Goal: Task Accomplishment & Management: Manage account settings

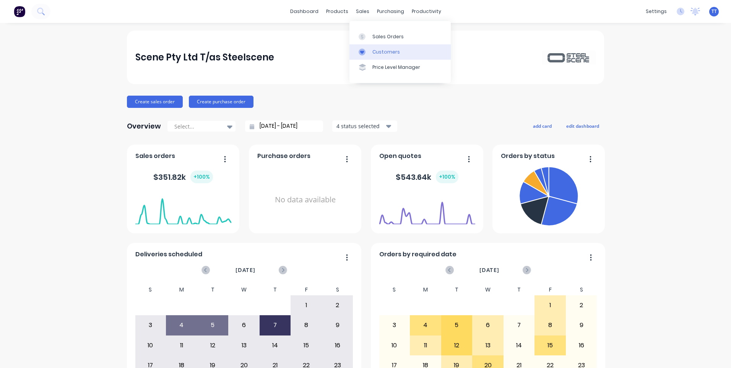
click at [385, 50] on div "Customers" at bounding box center [387, 52] width 28 height 7
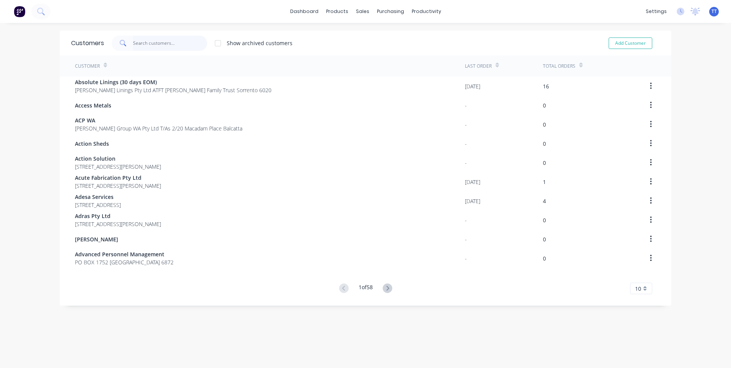
click at [157, 44] on input "text" at bounding box center [170, 43] width 75 height 15
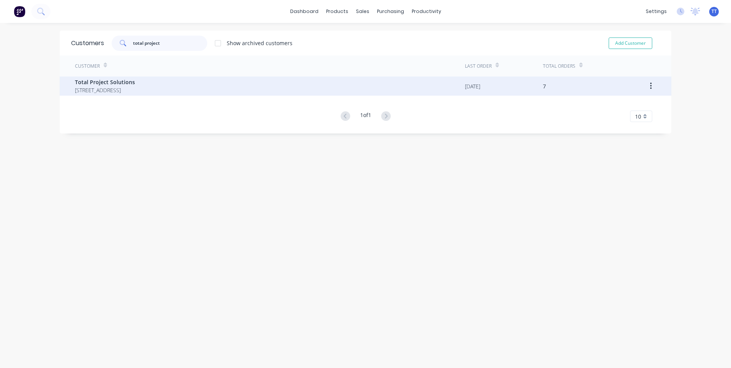
type input "total project"
click at [103, 84] on span "Total Project Solutions" at bounding box center [105, 82] width 60 height 8
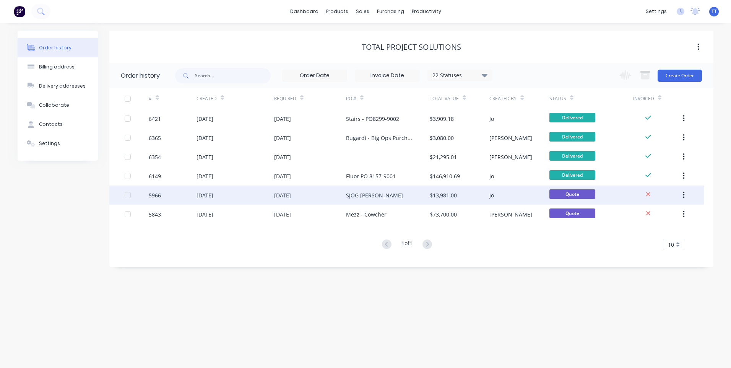
drag, startPoint x: 688, startPoint y: 192, endPoint x: 682, endPoint y: 196, distance: 7.0
click at [687, 193] on button "button" at bounding box center [684, 195] width 18 height 14
click at [646, 213] on div "Archive" at bounding box center [656, 215] width 59 height 11
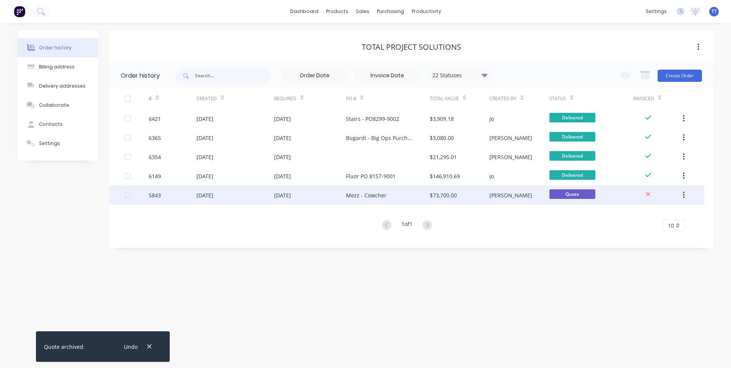
click at [686, 195] on button "button" at bounding box center [684, 195] width 18 height 14
click at [643, 215] on div "Archive" at bounding box center [656, 215] width 59 height 11
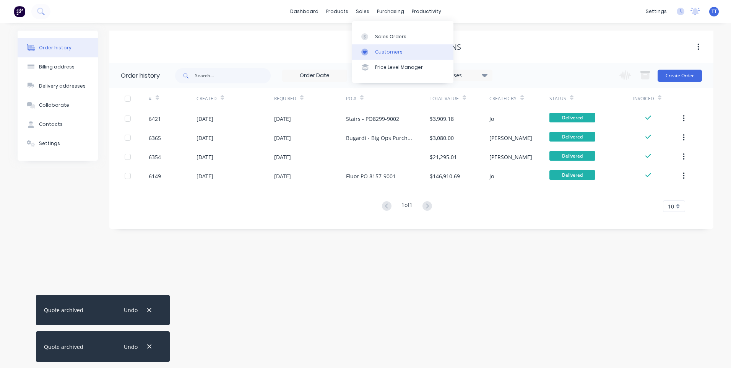
click at [385, 52] on div "Customers" at bounding box center [389, 52] width 28 height 7
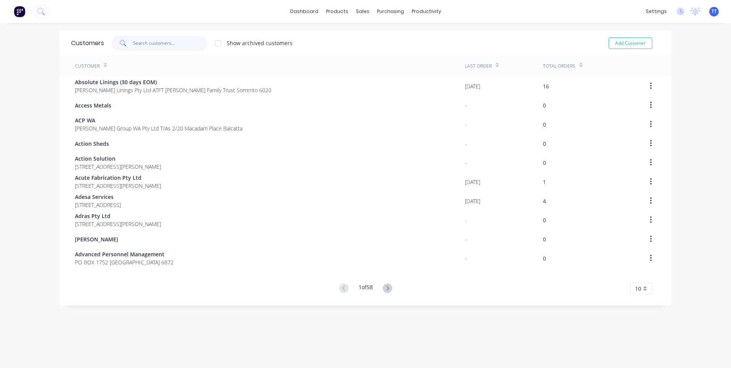
click at [165, 40] on input "text" at bounding box center [170, 43] width 75 height 15
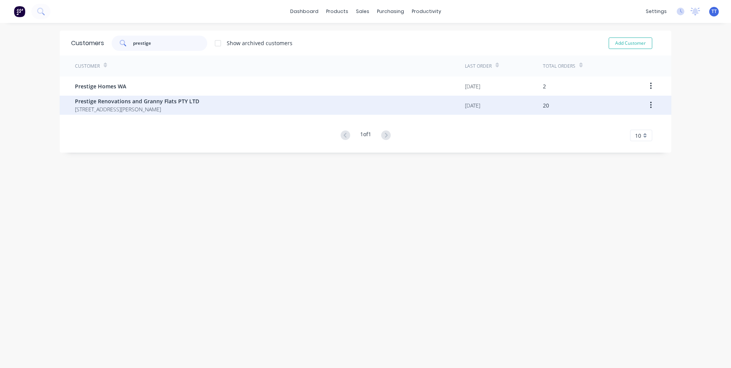
type input "prestige"
click at [138, 104] on span "Prestige Renovations and Granny Flats PTY LTD" at bounding box center [137, 101] width 124 height 8
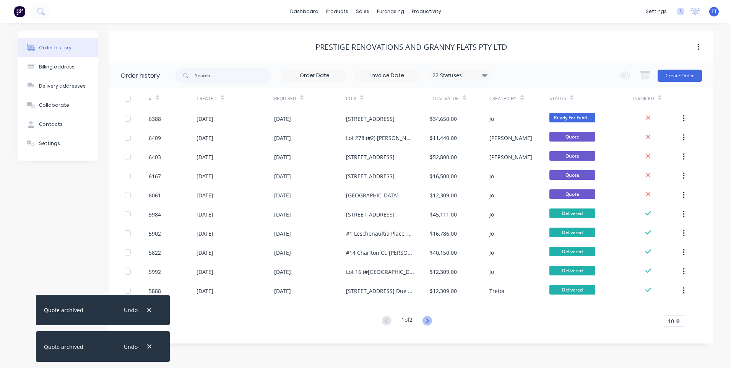
click at [431, 322] on icon at bounding box center [428, 321] width 10 height 10
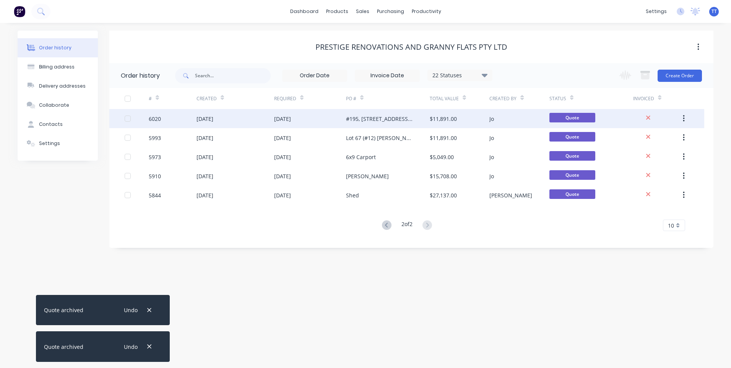
click at [685, 119] on icon "button" at bounding box center [684, 118] width 2 height 7
click at [649, 141] on div "Archive" at bounding box center [656, 138] width 59 height 11
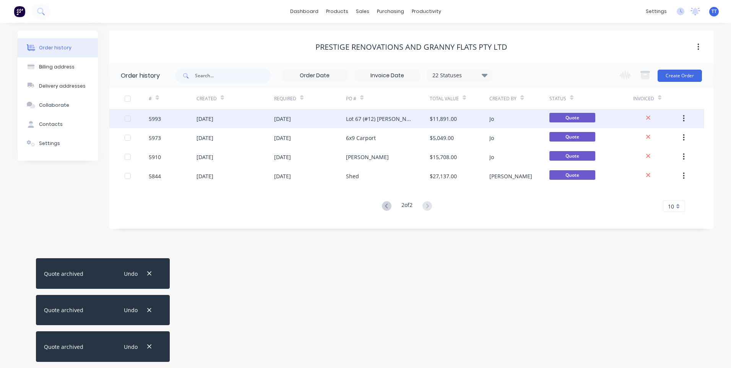
click at [685, 119] on button "button" at bounding box center [684, 119] width 18 height 14
click at [661, 140] on div "Archive" at bounding box center [656, 138] width 59 height 11
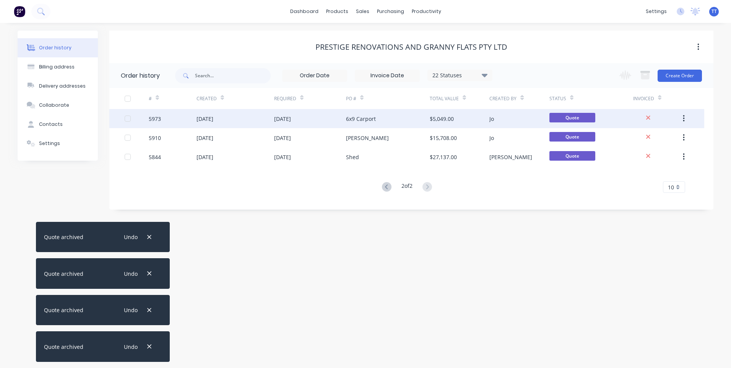
click at [684, 115] on icon "button" at bounding box center [684, 118] width 2 height 8
click at [662, 136] on div "Archive" at bounding box center [656, 138] width 59 height 11
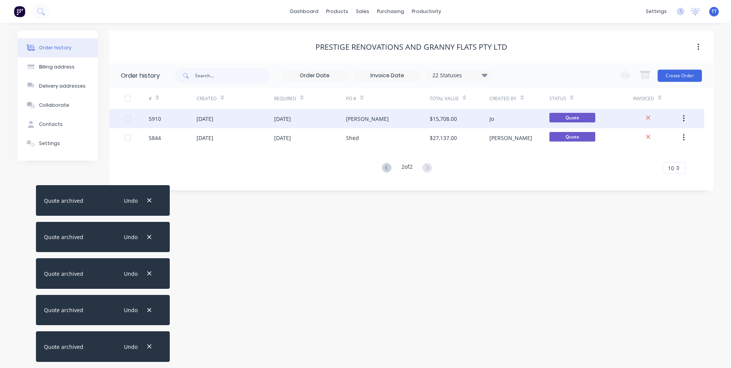
click at [685, 119] on icon "button" at bounding box center [684, 118] width 2 height 8
click at [656, 138] on div "Archive" at bounding box center [656, 138] width 59 height 11
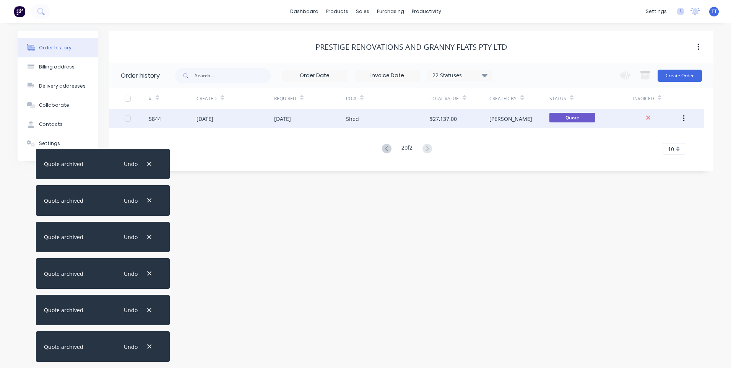
click at [681, 116] on button "button" at bounding box center [684, 119] width 18 height 14
click at [649, 138] on div "Archive" at bounding box center [656, 138] width 59 height 11
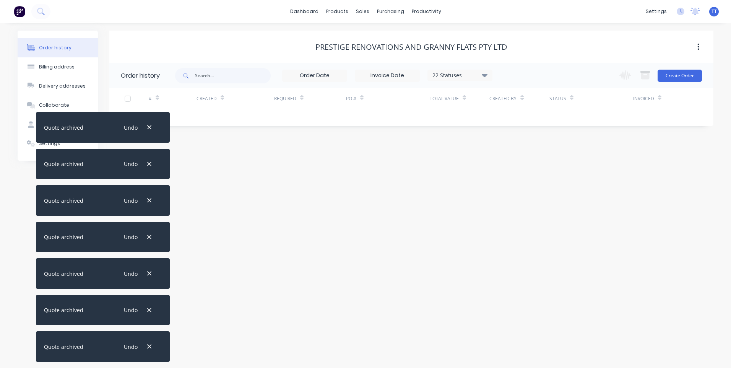
click at [254, 174] on div "Order history Billing address Delivery addresses Collaborate Contacts Settings …" at bounding box center [365, 195] width 731 height 345
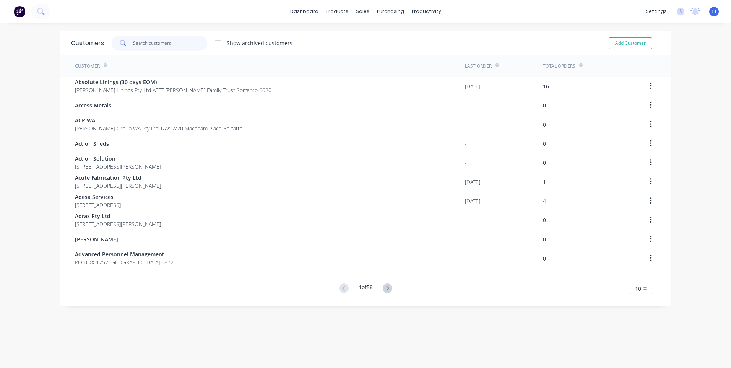
click at [143, 41] on input "text" at bounding box center [170, 43] width 75 height 15
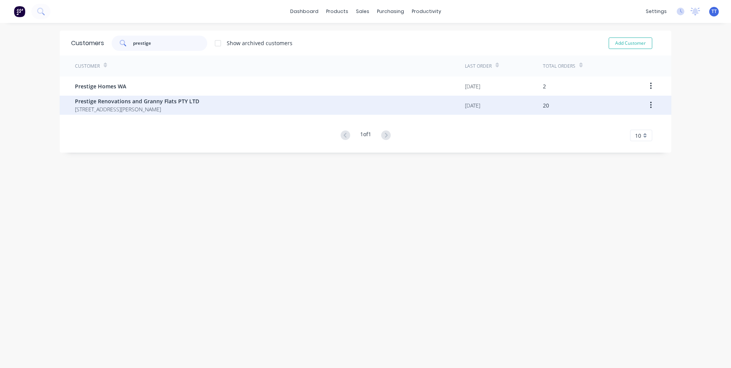
type input "prestige"
click at [125, 101] on span "Prestige Renovations and Granny Flats PTY LTD" at bounding box center [137, 101] width 124 height 8
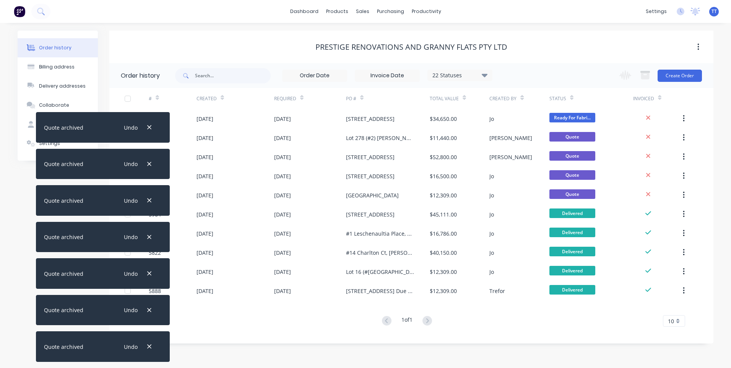
click at [140, 44] on div "Prestige Renovations and Granny Flats PTY LTD" at bounding box center [411, 46] width 604 height 9
click at [395, 50] on div "Prestige Renovations and Granny Flats PTY LTD" at bounding box center [412, 46] width 192 height 9
click at [700, 49] on button "button" at bounding box center [699, 47] width 18 height 14
click at [480, 29] on div "Order history Billing address Delivery addresses Collaborate Contacts Settings …" at bounding box center [365, 195] width 731 height 345
click at [124, 55] on div "Prestige Renovations and Granny Flats PTY LTD" at bounding box center [411, 47] width 604 height 33
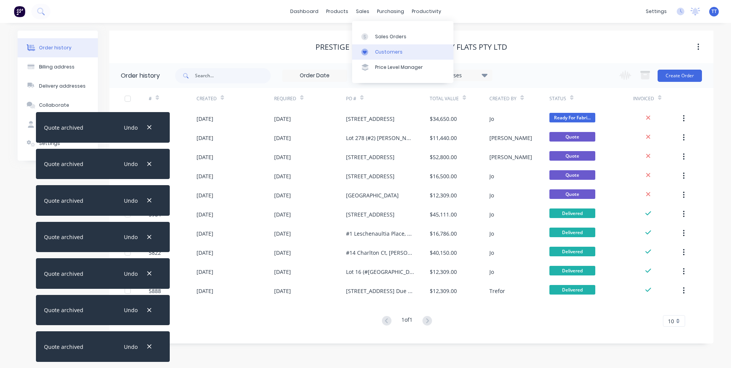
click at [381, 49] on div "Customers" at bounding box center [389, 52] width 28 height 7
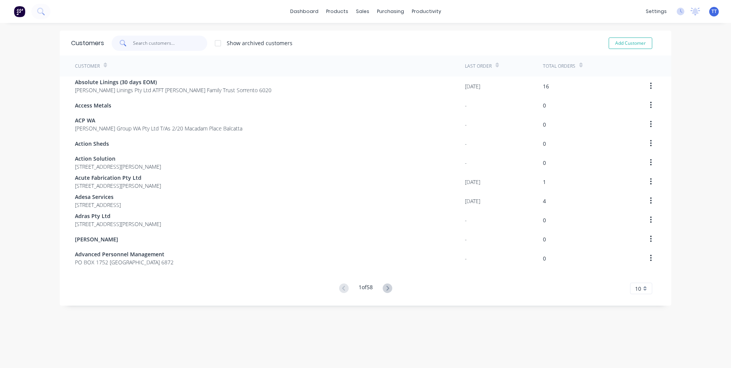
click at [164, 47] on input "text" at bounding box center [170, 43] width 75 height 15
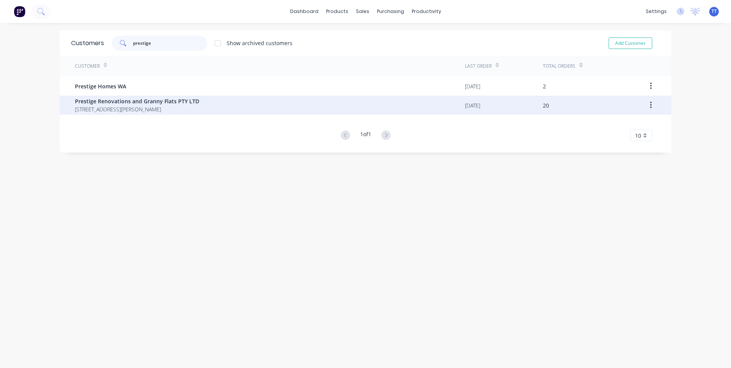
type input "prestige"
click at [124, 103] on span "Prestige Renovations and Granny Flats PTY LTD" at bounding box center [137, 101] width 124 height 8
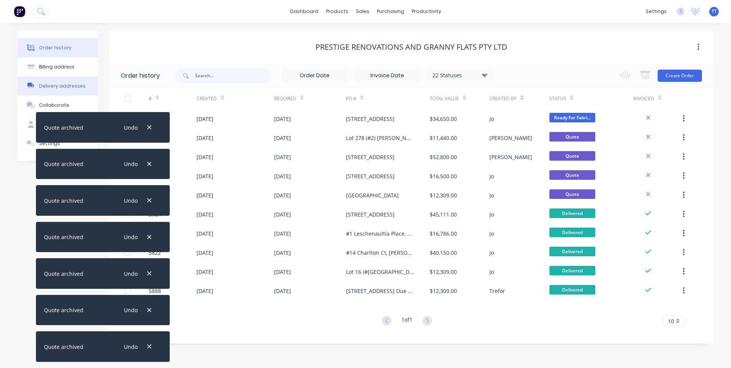
click at [59, 84] on div "Delivery addresses" at bounding box center [62, 86] width 47 height 7
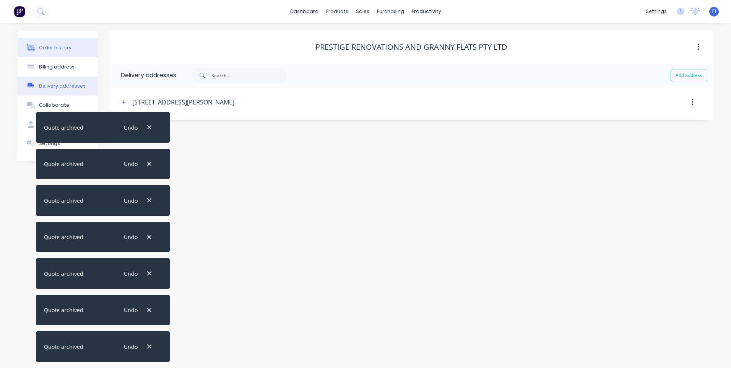
click at [54, 49] on div "Order history" at bounding box center [55, 47] width 33 height 7
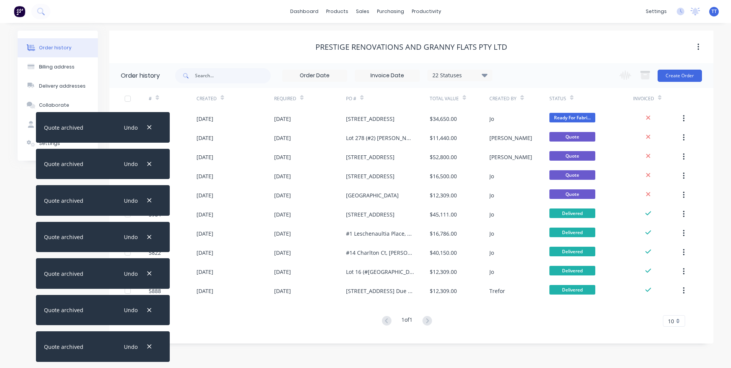
click at [36, 144] on div "Quote archived Undo Quote archived Undo Quote archived Undo Quote archived Undo…" at bounding box center [103, 240] width 134 height 256
click at [227, 349] on div "Order history Billing address Delivery addresses Collaborate Contacts Settings …" at bounding box center [365, 195] width 731 height 345
click at [314, 13] on link "dashboard" at bounding box center [304, 11] width 36 height 11
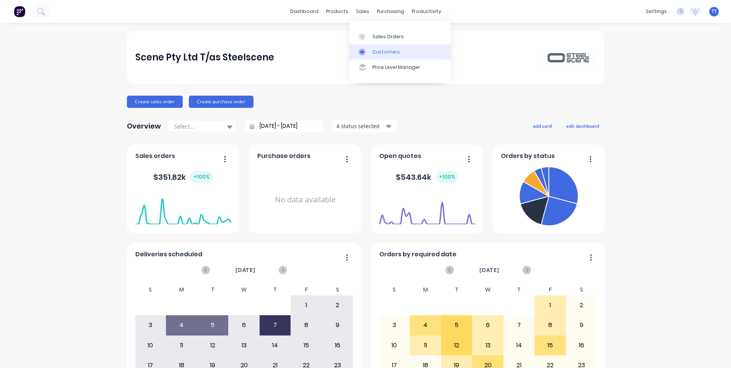
click at [380, 50] on div "Customers" at bounding box center [387, 52] width 28 height 7
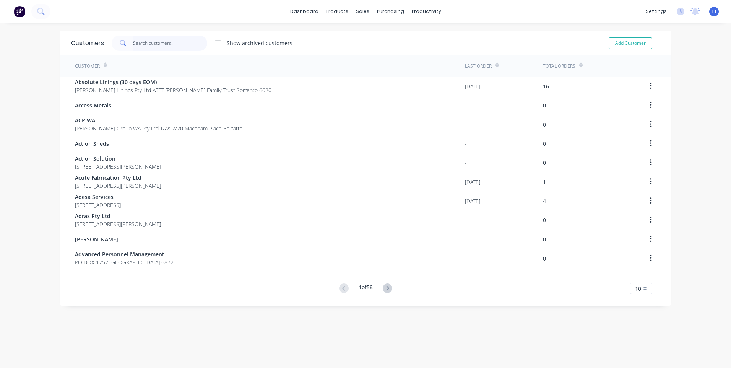
click at [143, 41] on input "text" at bounding box center [170, 43] width 75 height 15
click at [157, 43] on input "text" at bounding box center [170, 43] width 75 height 15
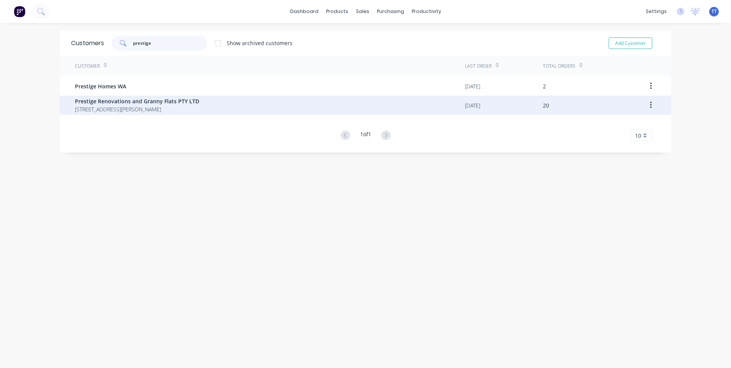
type input "prestige"
click at [132, 102] on span "Prestige Renovations and Granny Flats PTY LTD" at bounding box center [137, 101] width 124 height 8
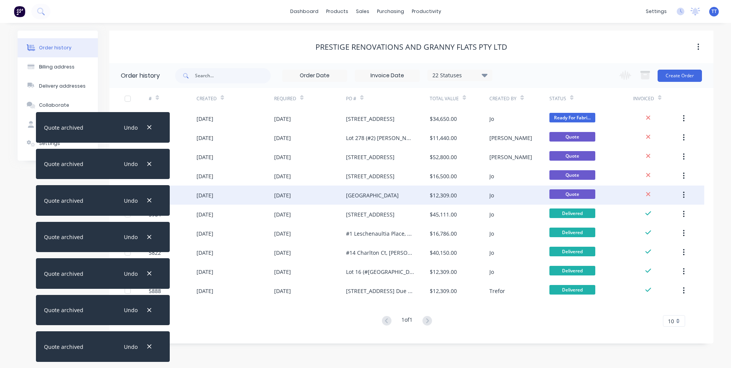
click at [683, 194] on icon "button" at bounding box center [684, 195] width 2 height 8
click at [645, 215] on div "Archive" at bounding box center [656, 215] width 59 height 11
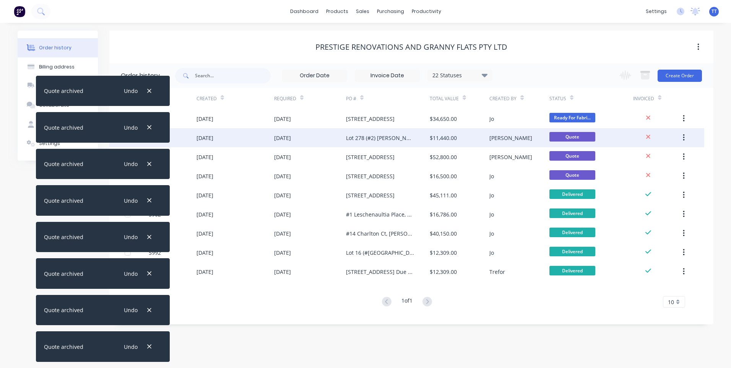
click at [683, 138] on icon "button" at bounding box center [684, 137] width 2 height 8
click at [649, 156] on div "Archive" at bounding box center [656, 157] width 59 height 11
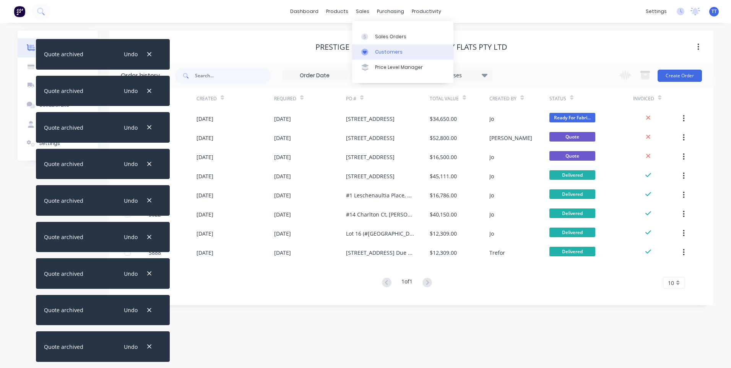
click at [384, 51] on div "Customers" at bounding box center [389, 52] width 28 height 7
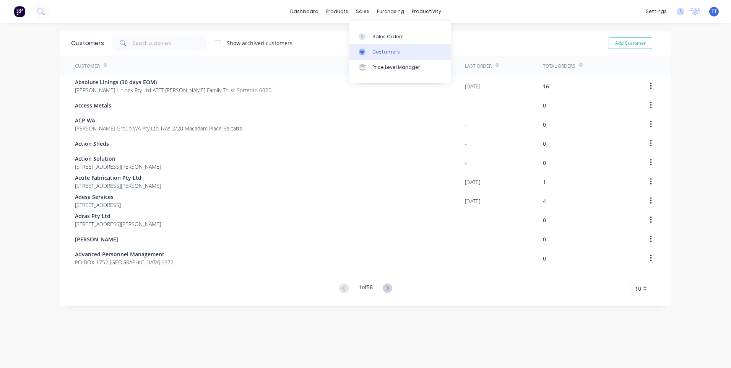
click at [375, 48] on link "Customers" at bounding box center [400, 51] width 101 height 15
click at [378, 50] on div "Customers" at bounding box center [387, 52] width 28 height 7
click at [380, 50] on div "Customers" at bounding box center [387, 52] width 28 height 7
click at [174, 37] on input "text" at bounding box center [170, 43] width 75 height 15
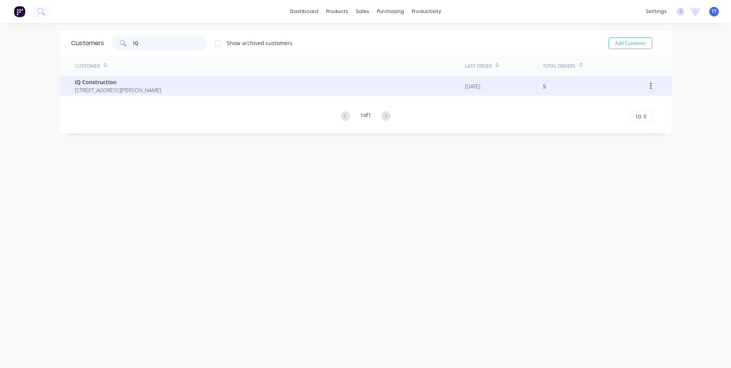
type input "IQ"
click at [101, 79] on span "IQ Construction" at bounding box center [118, 82] width 86 height 8
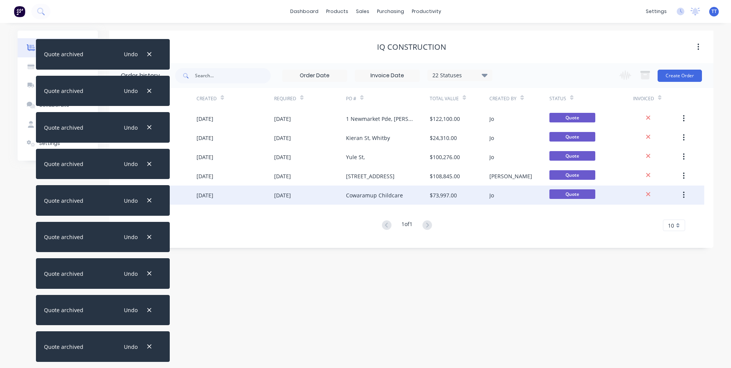
click at [687, 198] on button "button" at bounding box center [684, 195] width 18 height 14
click at [661, 215] on div "Archive" at bounding box center [656, 215] width 59 height 11
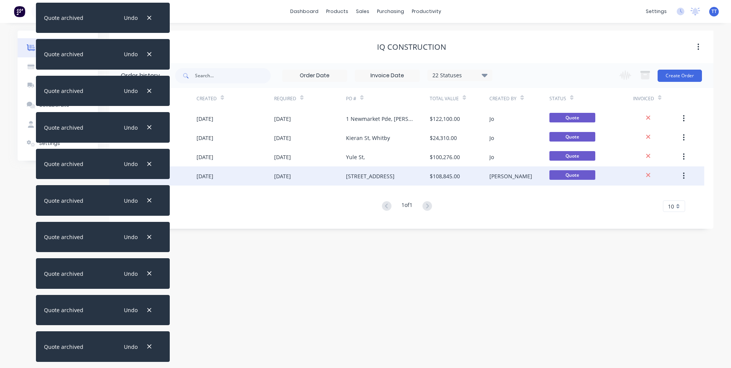
click at [681, 175] on button "button" at bounding box center [684, 176] width 18 height 14
click at [662, 192] on div "Archive" at bounding box center [656, 195] width 59 height 11
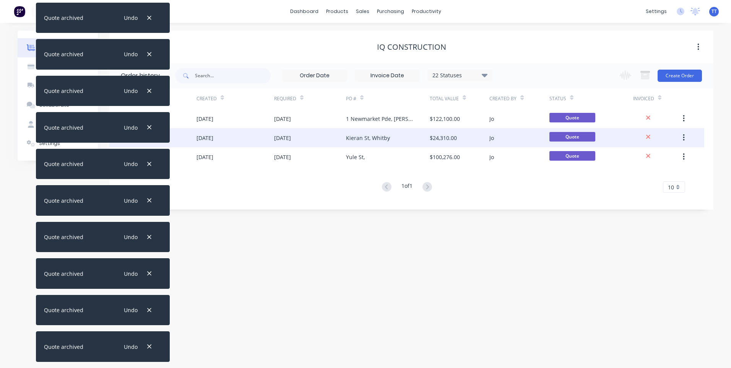
click at [684, 139] on icon "button" at bounding box center [684, 137] width 2 height 8
click at [664, 156] on div "Archive" at bounding box center [656, 157] width 59 height 11
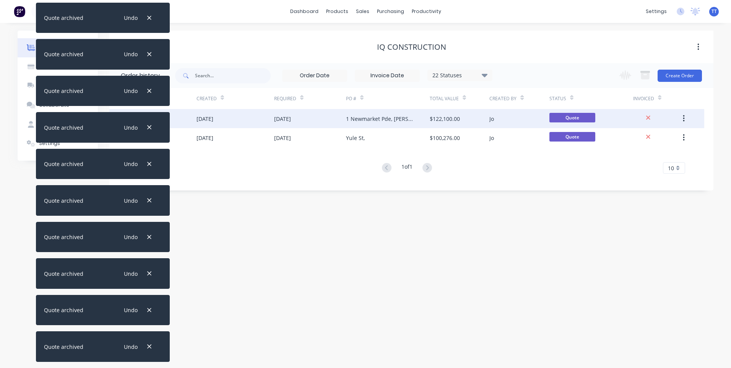
click at [686, 119] on button "button" at bounding box center [684, 119] width 18 height 14
click at [667, 136] on div "Archive" at bounding box center [656, 138] width 59 height 11
click at [684, 120] on icon "button" at bounding box center [684, 118] width 2 height 8
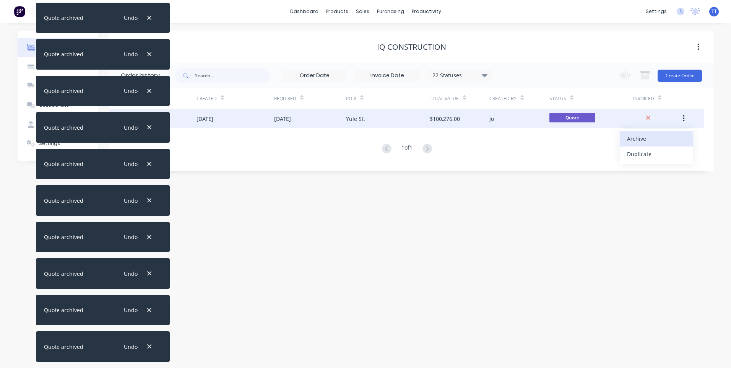
click at [657, 135] on div "Archive" at bounding box center [656, 138] width 59 height 11
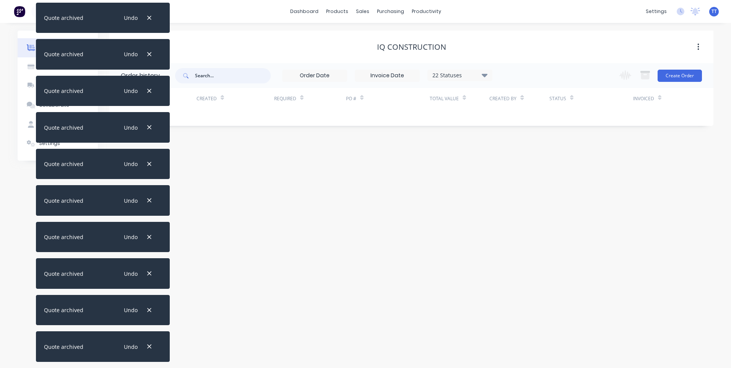
click at [240, 74] on input "text" at bounding box center [233, 75] width 76 height 15
type input "puddles"
click at [382, 50] on div "Customers" at bounding box center [389, 52] width 28 height 7
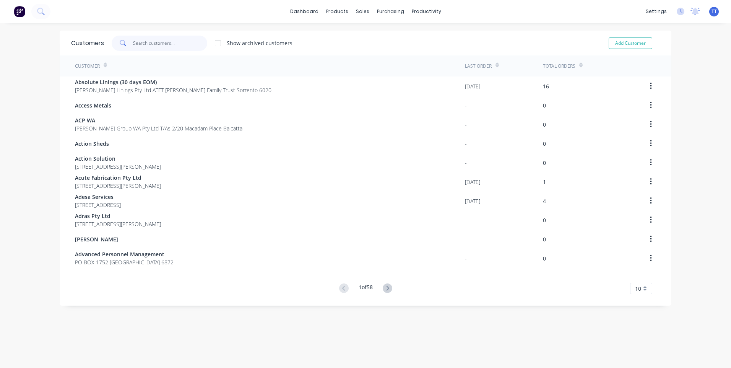
click at [143, 43] on input "text" at bounding box center [170, 43] width 75 height 15
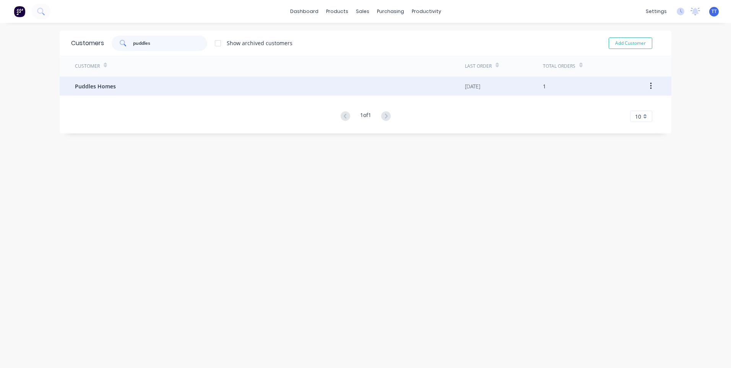
type input "puddles"
click at [112, 86] on div "Puddles Homes" at bounding box center [270, 85] width 390 height 19
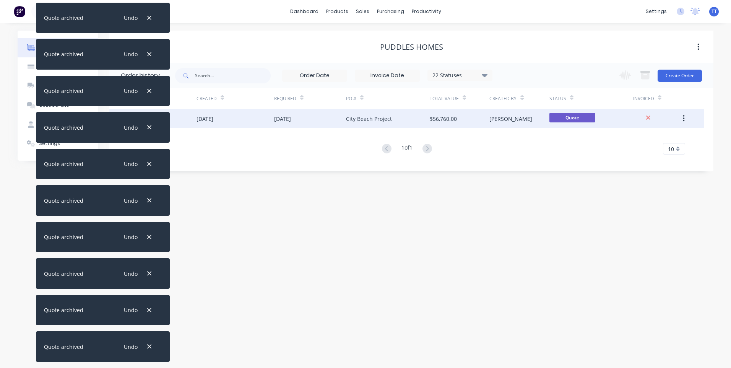
click at [683, 119] on icon "button" at bounding box center [684, 118] width 2 height 8
click at [646, 137] on div "Archive" at bounding box center [656, 138] width 59 height 11
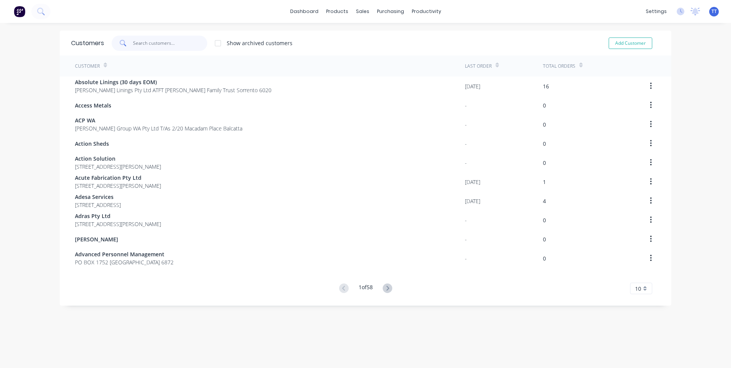
click at [155, 40] on input "text" at bounding box center [170, 43] width 75 height 15
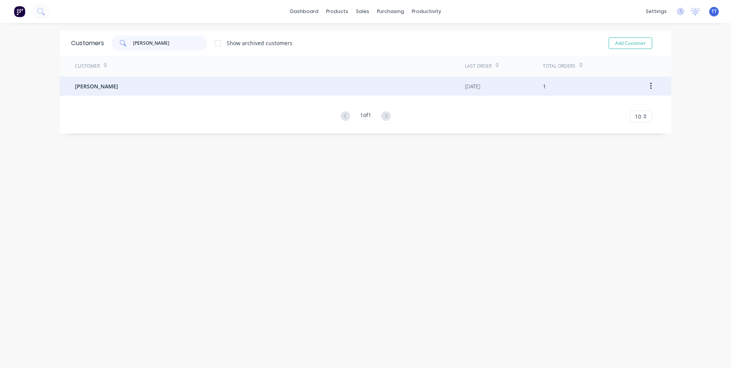
type input "[PERSON_NAME]"
click at [210, 84] on div "[PERSON_NAME]" at bounding box center [270, 85] width 390 height 19
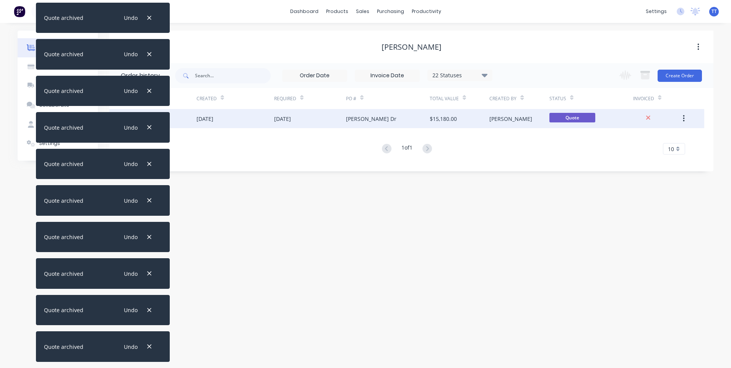
click at [682, 120] on button "button" at bounding box center [684, 119] width 18 height 14
click at [644, 138] on div "Archive" at bounding box center [656, 138] width 59 height 11
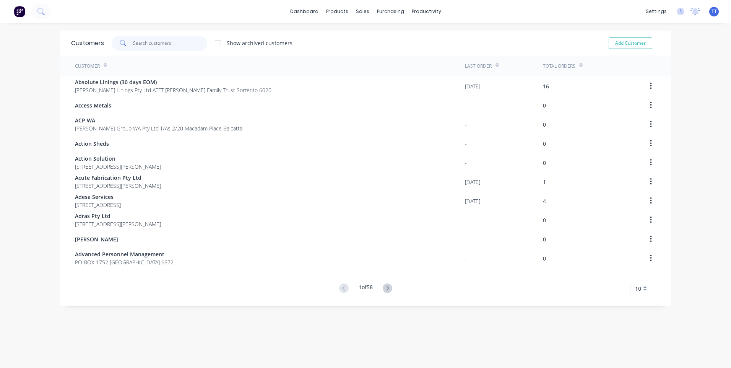
click at [161, 45] on input "text" at bounding box center [170, 43] width 75 height 15
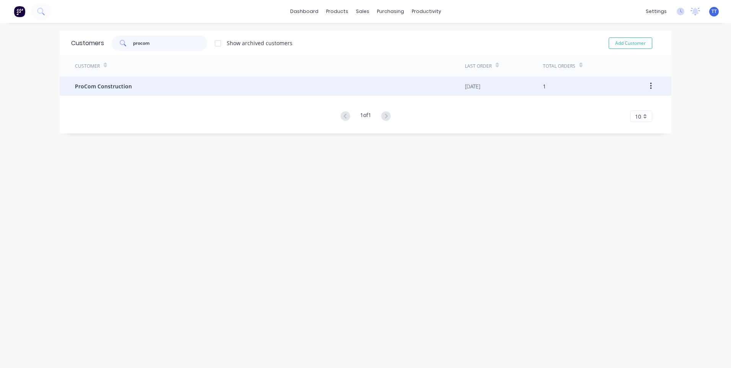
type input "procom"
click at [104, 83] on span "ProCom Construction" at bounding box center [103, 86] width 57 height 8
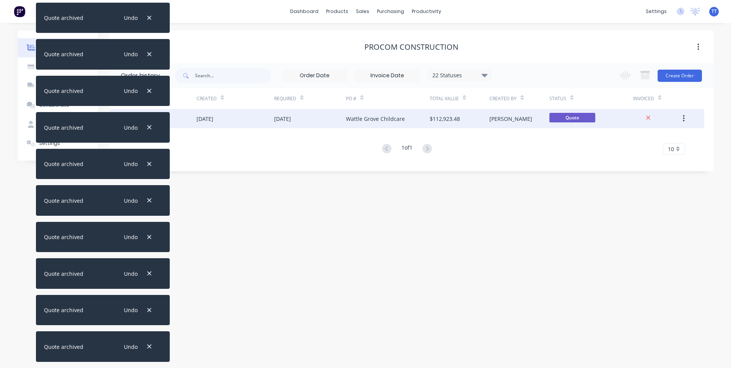
click at [684, 119] on icon "button" at bounding box center [684, 118] width 2 height 7
click at [655, 138] on div "Archive" at bounding box center [656, 138] width 59 height 11
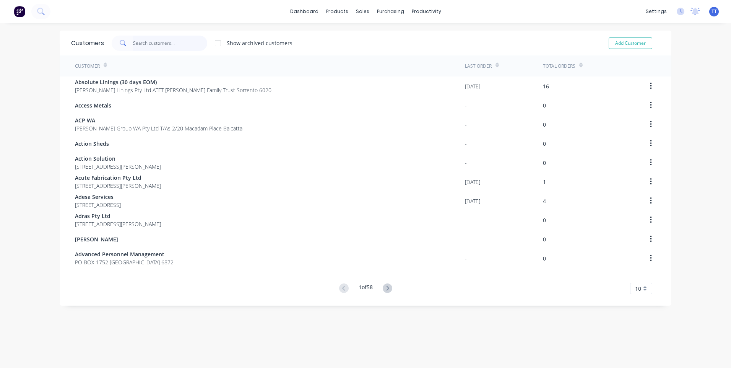
click at [146, 43] on input "text" at bounding box center [170, 43] width 75 height 15
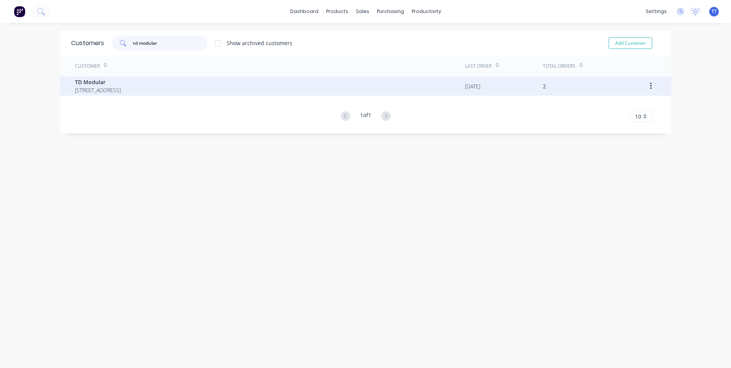
type input "td modular"
click at [113, 87] on span "[STREET_ADDRESS]" at bounding box center [98, 90] width 46 height 8
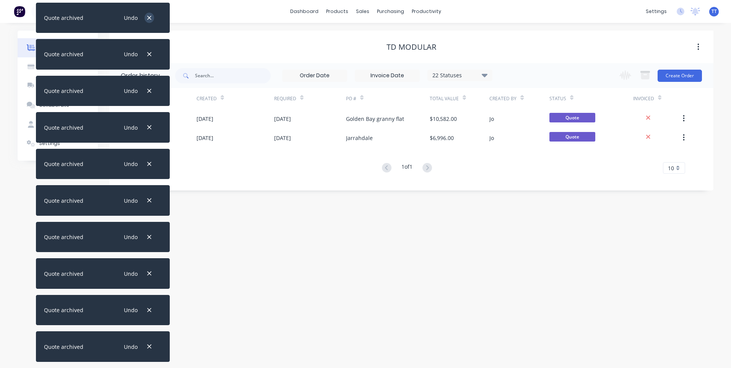
click at [149, 18] on icon "button" at bounding box center [149, 18] width 4 height 4
click at [149, 53] on icon "button" at bounding box center [149, 54] width 5 height 7
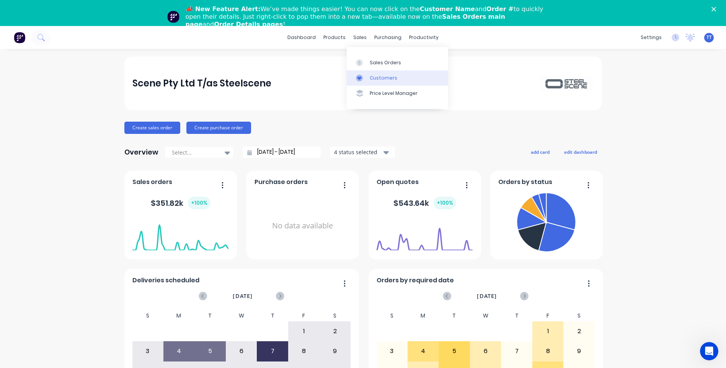
click at [376, 79] on div "Customers" at bounding box center [383, 78] width 28 height 7
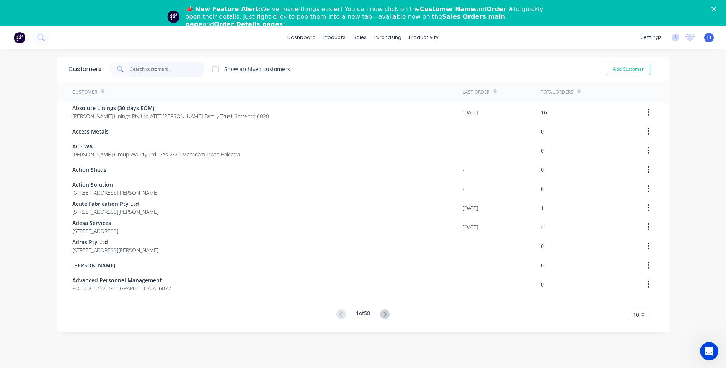
click at [149, 70] on input "text" at bounding box center [167, 69] width 75 height 15
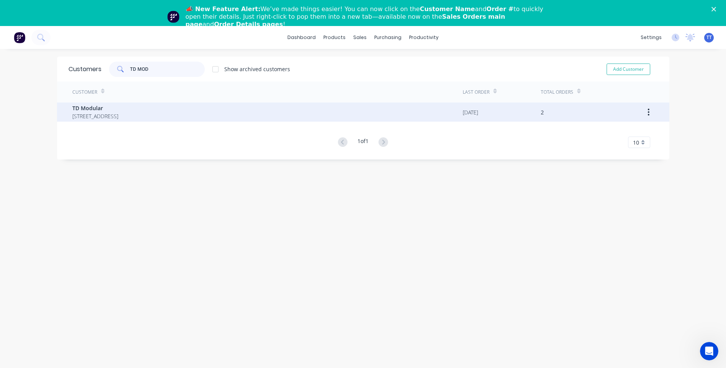
type input "TD MOD"
drag, startPoint x: 177, startPoint y: 111, endPoint x: 88, endPoint y: 108, distance: 88.8
drag, startPoint x: 88, startPoint y: 108, endPoint x: 78, endPoint y: 107, distance: 10.8
click at [76, 108] on span "TD Modular" at bounding box center [95, 108] width 46 height 8
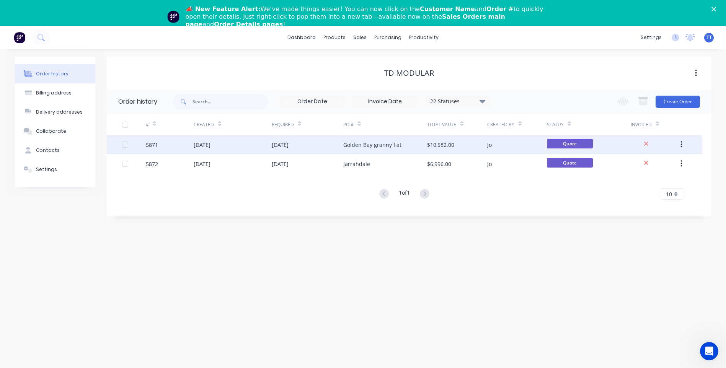
click at [680, 144] on icon "button" at bounding box center [681, 144] width 2 height 8
click at [645, 163] on div "Archive" at bounding box center [653, 164] width 59 height 11
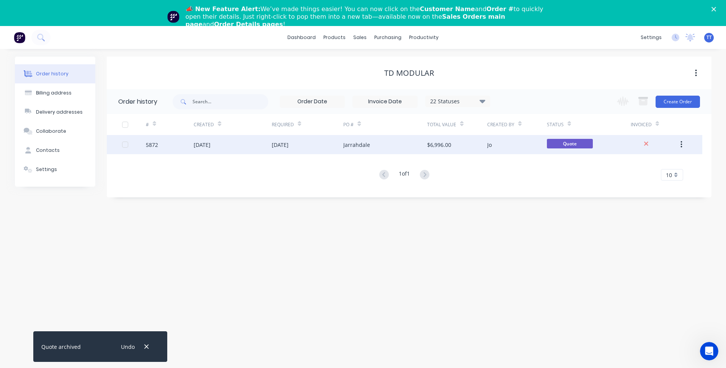
click at [682, 144] on icon "button" at bounding box center [681, 144] width 2 height 8
click at [643, 163] on div "Archive" at bounding box center [653, 164] width 59 height 11
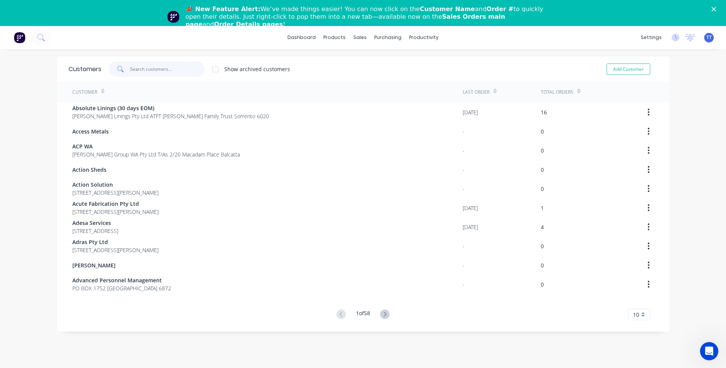
click at [136, 69] on input "text" at bounding box center [167, 69] width 75 height 15
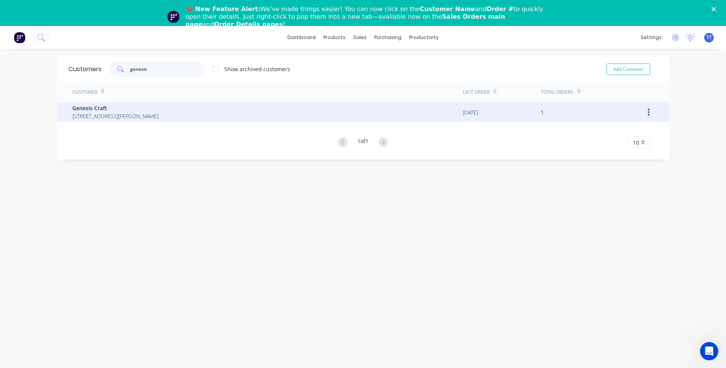
type input "genesis"
click at [99, 112] on span "Lot 32 #25 Waldeck Street Dongara Western Australia Australia" at bounding box center [115, 116] width 86 height 8
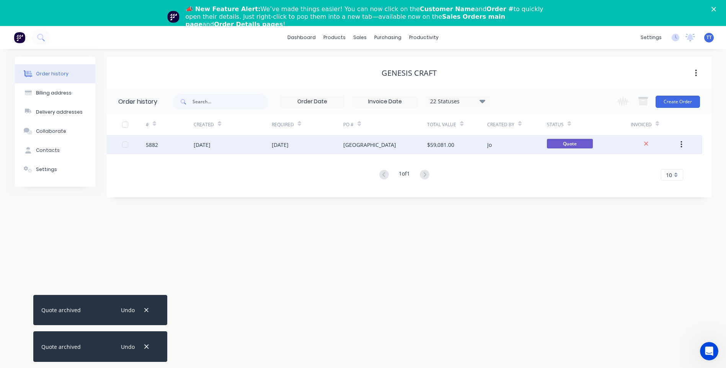
click at [682, 145] on button "button" at bounding box center [681, 145] width 18 height 14
click at [649, 162] on div "Archive" at bounding box center [653, 164] width 59 height 11
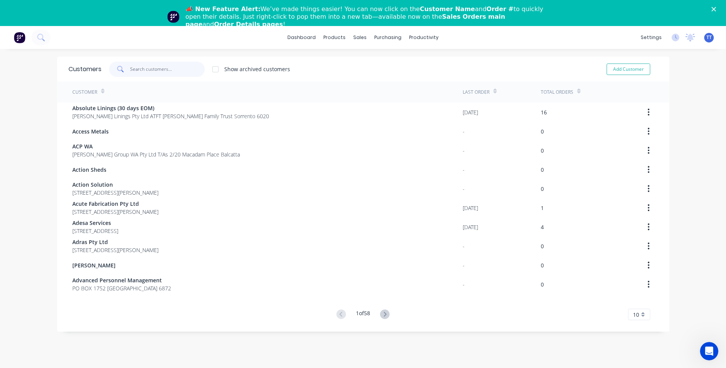
click at [148, 69] on input "text" at bounding box center [167, 69] width 75 height 15
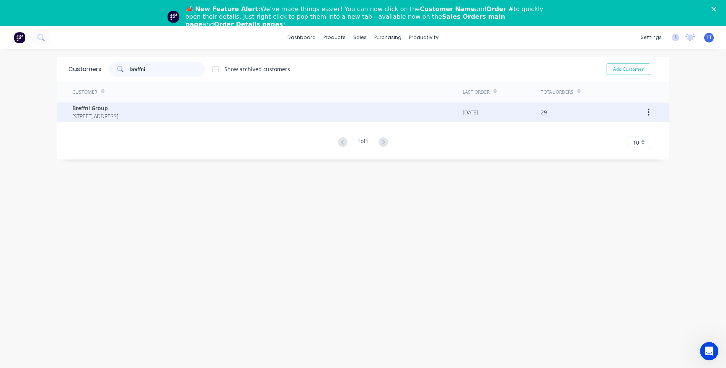
type input "breffni"
click at [118, 108] on span "Breffni Group" at bounding box center [95, 108] width 46 height 8
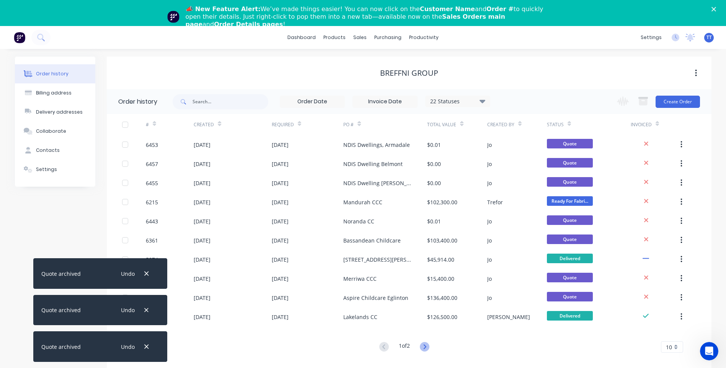
click at [426, 346] on icon at bounding box center [424, 346] width 3 height 5
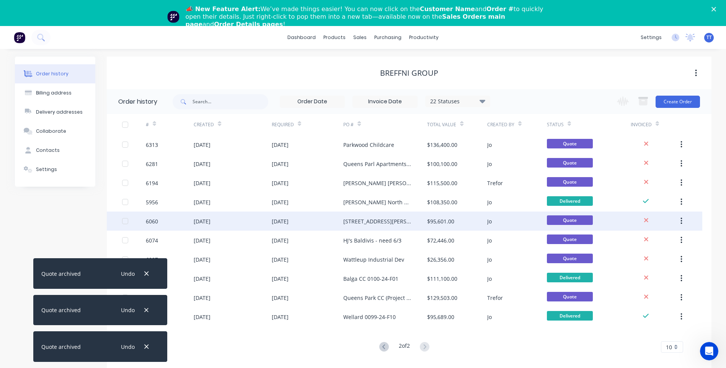
click at [682, 220] on icon "button" at bounding box center [681, 221] width 2 height 8
click at [665, 240] on div "Archive" at bounding box center [653, 241] width 59 height 11
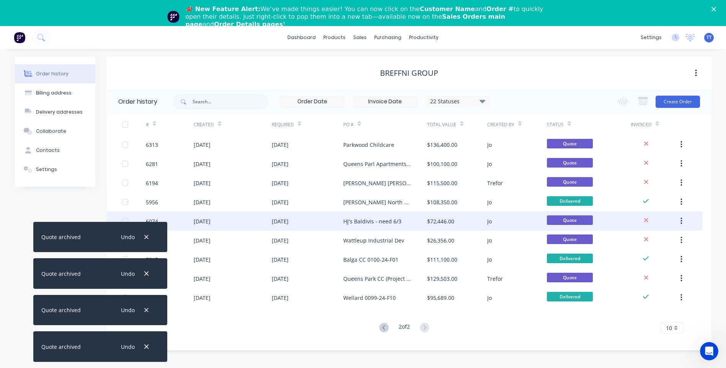
click at [681, 223] on icon "button" at bounding box center [681, 221] width 2 height 8
click at [673, 237] on div "Archive" at bounding box center [653, 241] width 59 height 11
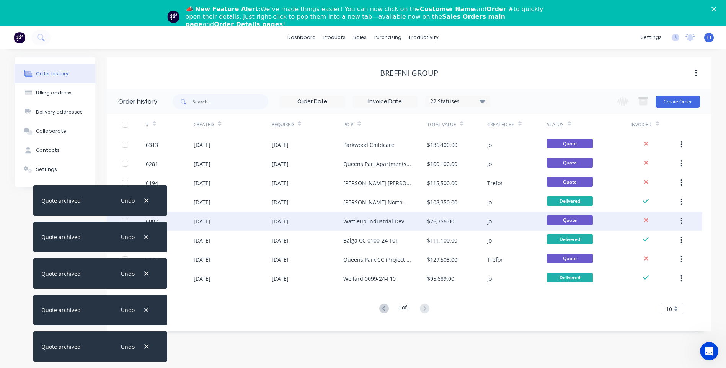
click at [680, 220] on icon "button" at bounding box center [681, 221] width 2 height 8
click at [682, 220] on icon "button" at bounding box center [681, 221] width 2 height 8
click at [682, 220] on button "button" at bounding box center [681, 221] width 18 height 14
click at [664, 239] on div "Archive" at bounding box center [653, 241] width 59 height 11
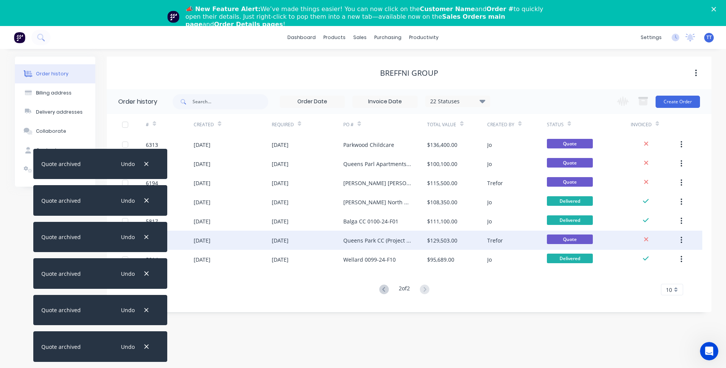
click at [679, 240] on button "button" at bounding box center [681, 240] width 18 height 14
click at [672, 257] on div "Archive" at bounding box center [653, 260] width 59 height 11
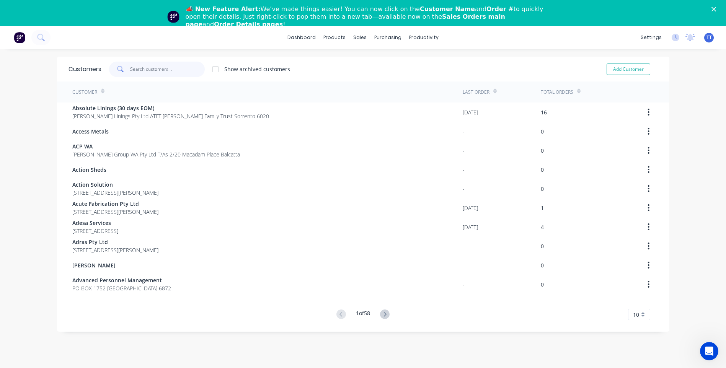
click at [135, 69] on input "text" at bounding box center [167, 69] width 75 height 15
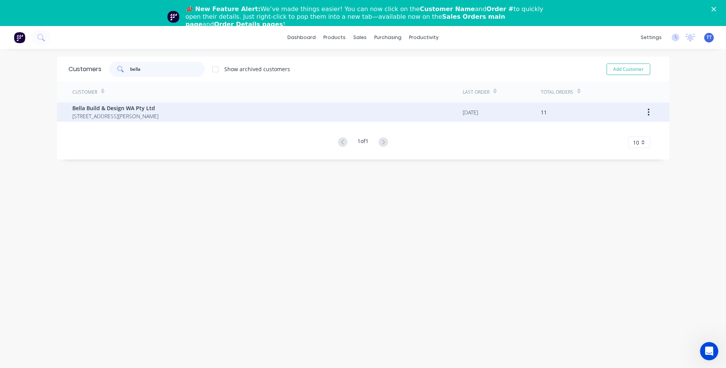
type input "bella"
click at [122, 110] on span "Bella Build & Design WA Pty Ltd" at bounding box center [115, 108] width 86 height 8
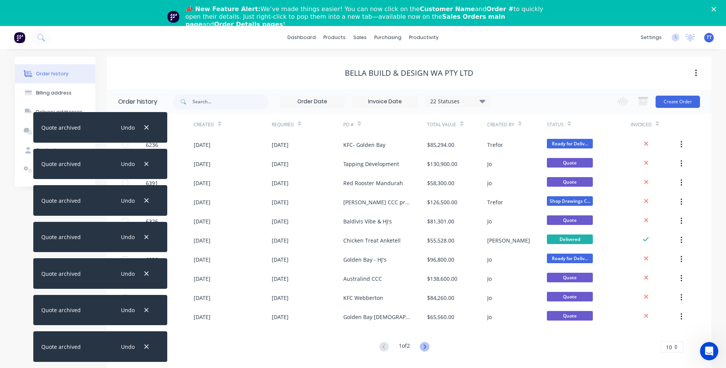
click at [425, 347] on icon at bounding box center [425, 347] width 10 height 10
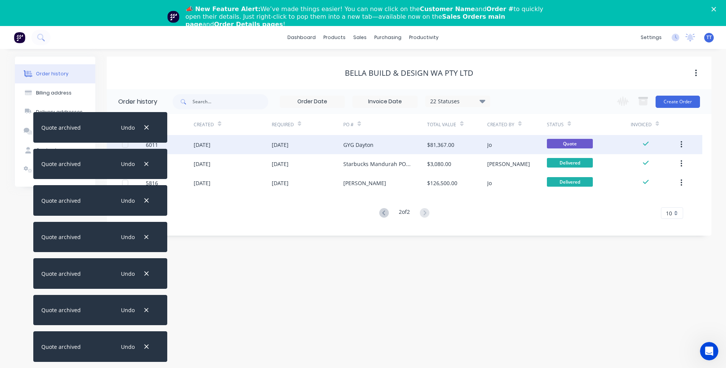
click at [682, 143] on icon "button" at bounding box center [681, 144] width 2 height 8
click at [655, 160] on div "Archive" at bounding box center [653, 164] width 59 height 11
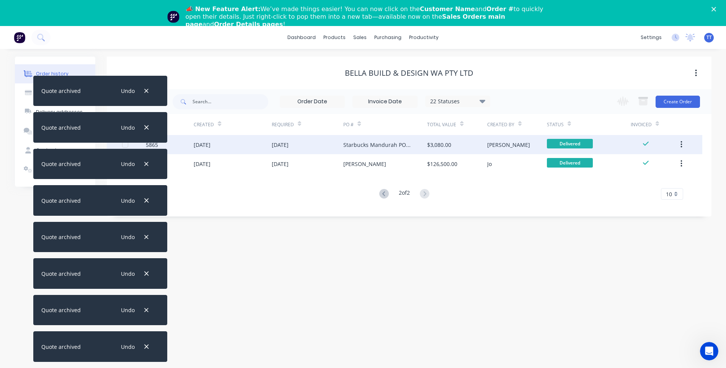
click at [680, 145] on icon "button" at bounding box center [681, 144] width 2 height 8
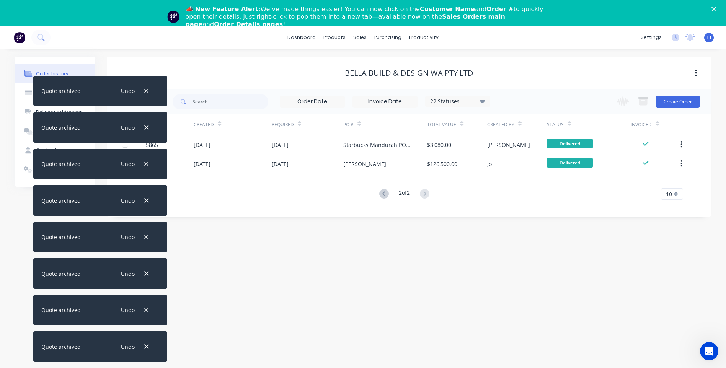
click at [568, 271] on div "Order history Billing address Delivery addresses Collaborate Contacts Settings …" at bounding box center [363, 221] width 726 height 345
click at [383, 195] on icon at bounding box center [383, 193] width 3 height 5
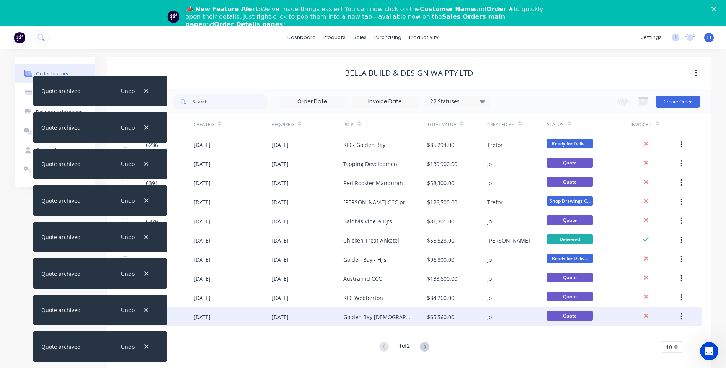
click at [681, 316] on icon "button" at bounding box center [681, 316] width 2 height 7
click at [663, 331] on button "Archive" at bounding box center [653, 336] width 73 height 15
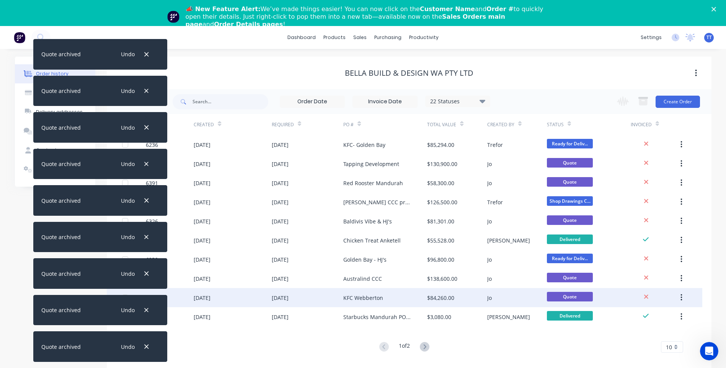
click at [679, 298] on button "button" at bounding box center [681, 298] width 18 height 14
click at [660, 311] on button "Archive" at bounding box center [653, 317] width 73 height 15
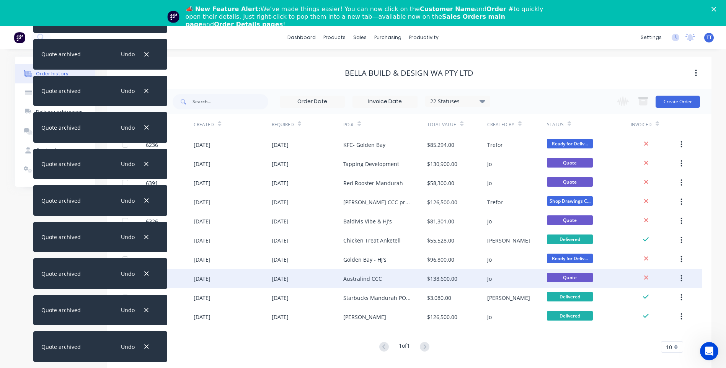
click at [680, 278] on icon "button" at bounding box center [681, 278] width 2 height 7
click at [674, 300] on div "Archive" at bounding box center [653, 298] width 59 height 11
